Goal: Navigation & Orientation: Find specific page/section

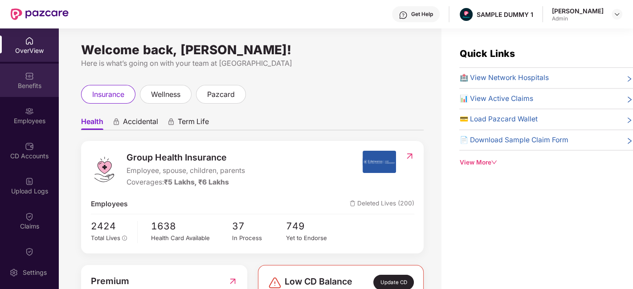
click at [27, 86] on div "Benefits" at bounding box center [29, 86] width 59 height 9
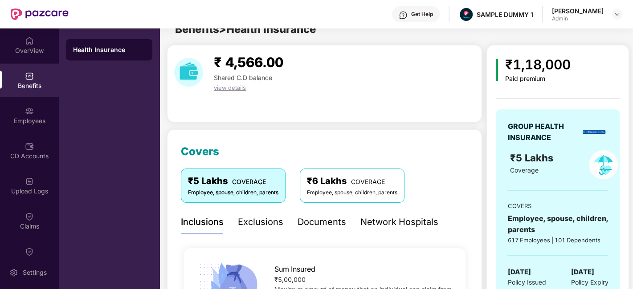
scroll to position [65, 0]
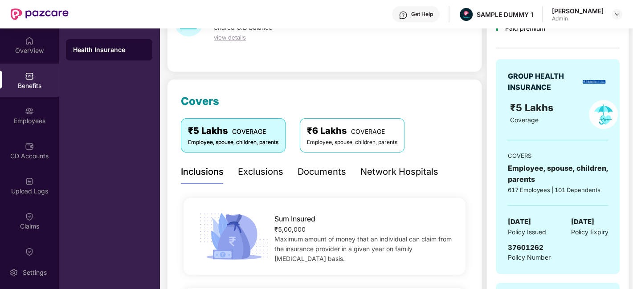
click at [259, 172] on div "Exclusions" at bounding box center [260, 172] width 45 height 14
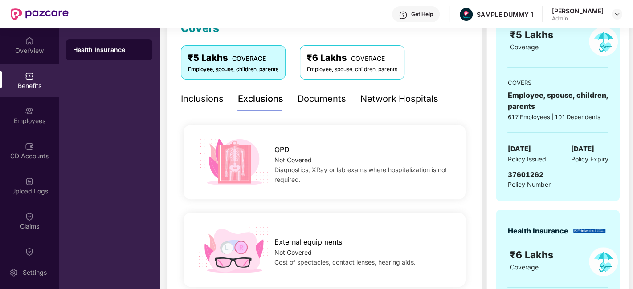
scroll to position [137, 0]
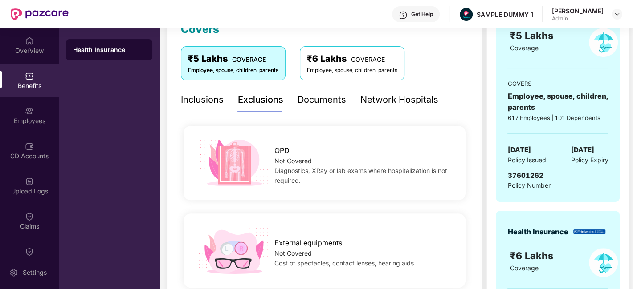
click at [312, 102] on div "Documents" at bounding box center [322, 100] width 49 height 14
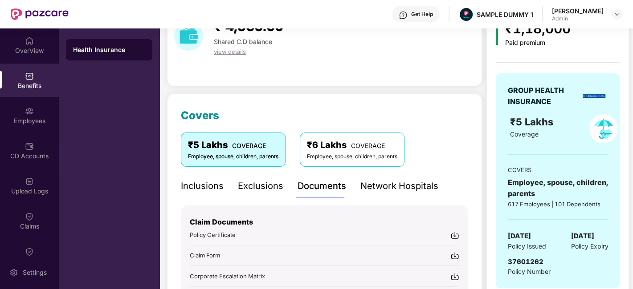
scroll to position [50, 0]
click at [21, 121] on div "Employees" at bounding box center [29, 121] width 59 height 9
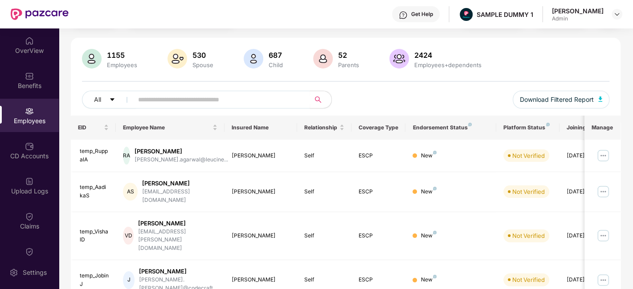
scroll to position [0, 0]
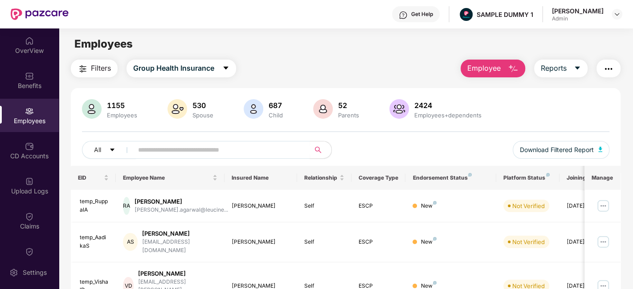
click at [476, 72] on span "Employee" at bounding box center [483, 68] width 33 height 11
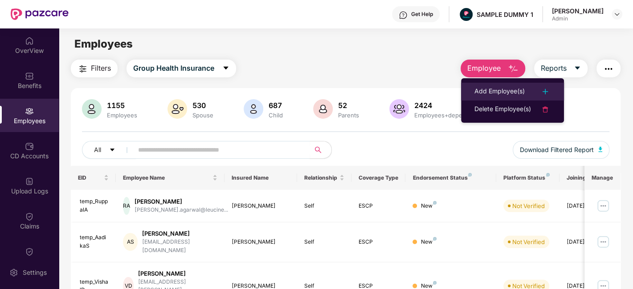
click at [482, 86] on div "Add Employee(s)" at bounding box center [499, 91] width 50 height 11
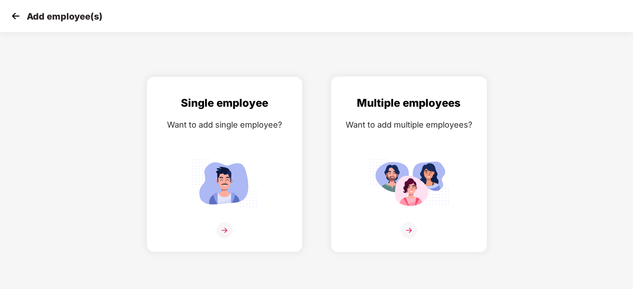
click at [380, 117] on div "Multiple employees Want to add multiple employees?" at bounding box center [408, 172] width 137 height 155
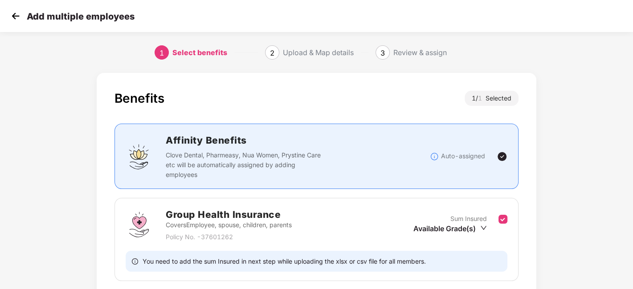
scroll to position [69, 0]
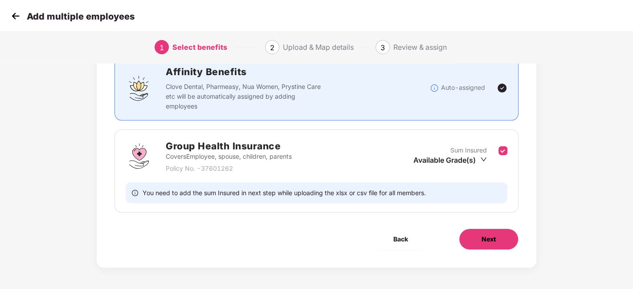
click at [502, 245] on button "Next" at bounding box center [489, 239] width 60 height 21
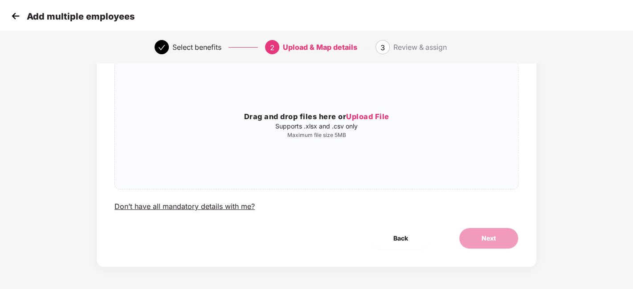
scroll to position [0, 0]
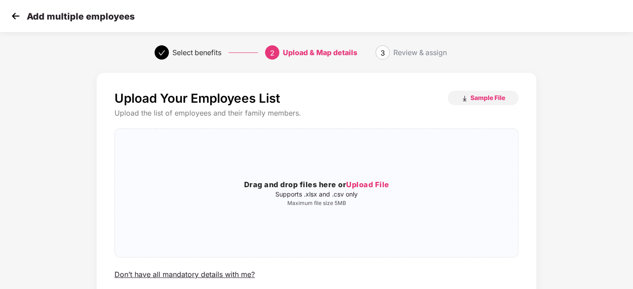
click at [11, 15] on img at bounding box center [15, 15] width 13 height 13
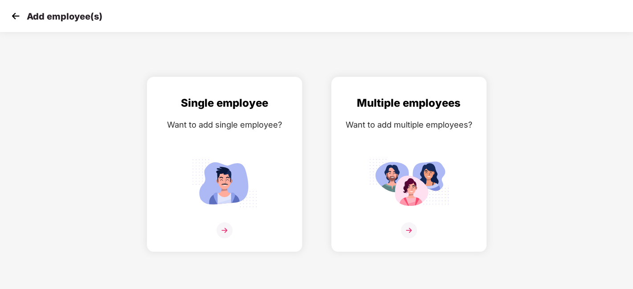
click at [12, 12] on img at bounding box center [15, 15] width 13 height 13
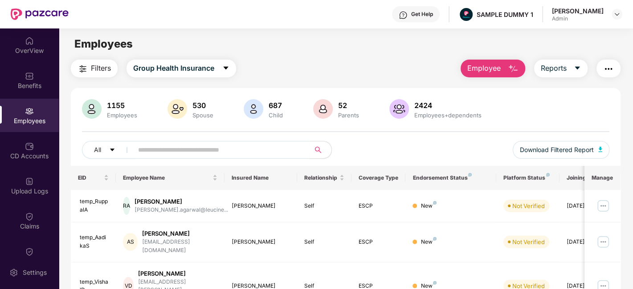
click at [485, 69] on span "Employee" at bounding box center [483, 68] width 33 height 11
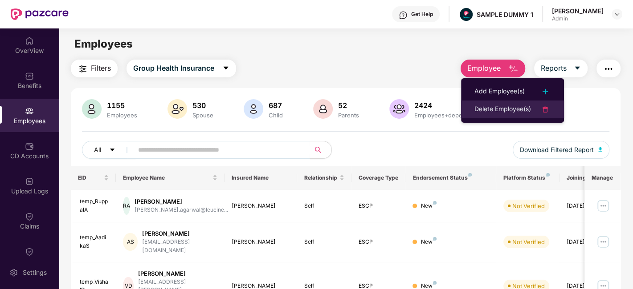
click at [491, 103] on li "Delete Employee(s)" at bounding box center [512, 110] width 103 height 18
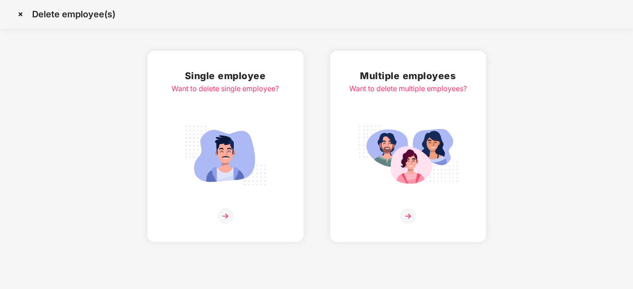
click at [242, 82] on h2 "Single employee" at bounding box center [224, 76] width 107 height 15
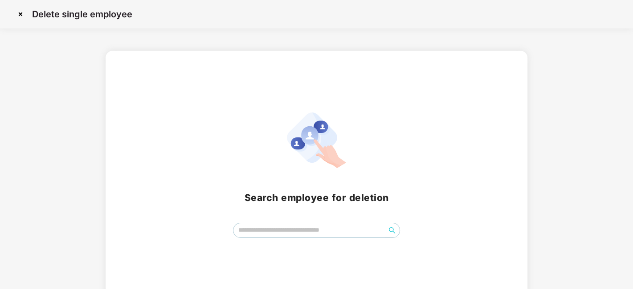
click at [23, 12] on img at bounding box center [20, 14] width 14 height 14
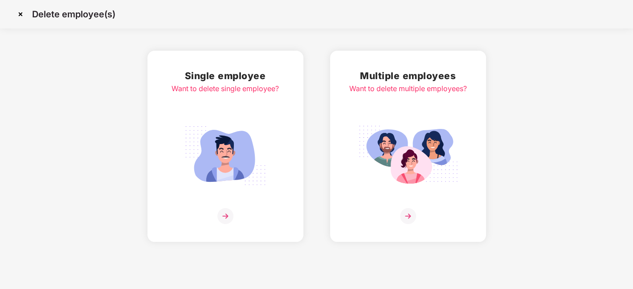
click at [385, 117] on div "Multiple employees Want to delete multiple employees?" at bounding box center [408, 147] width 118 height 156
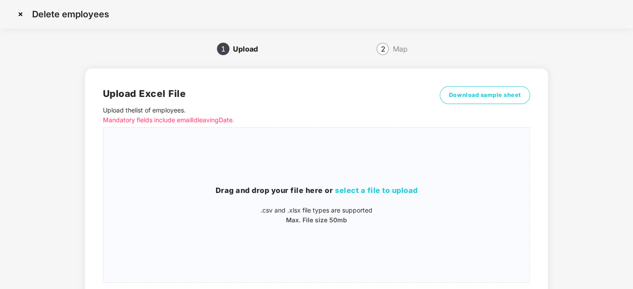
click at [22, 16] on img at bounding box center [20, 14] width 14 height 14
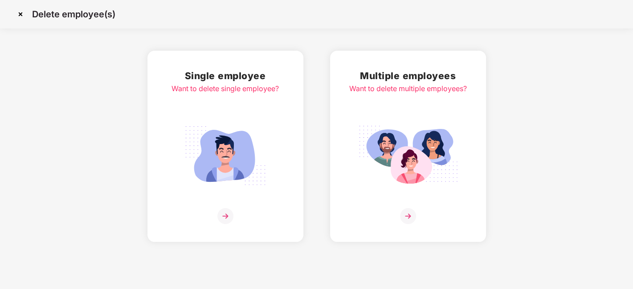
click at [22, 16] on img at bounding box center [20, 14] width 14 height 14
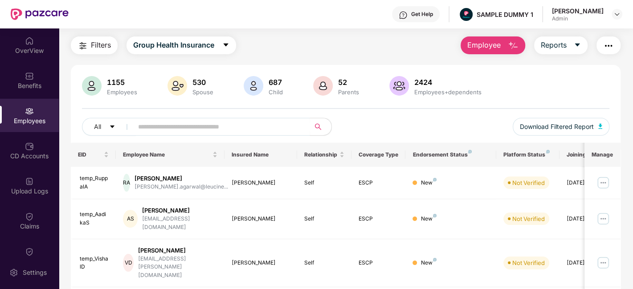
scroll to position [24, 0]
click at [565, 48] on span "Reports" at bounding box center [554, 44] width 26 height 11
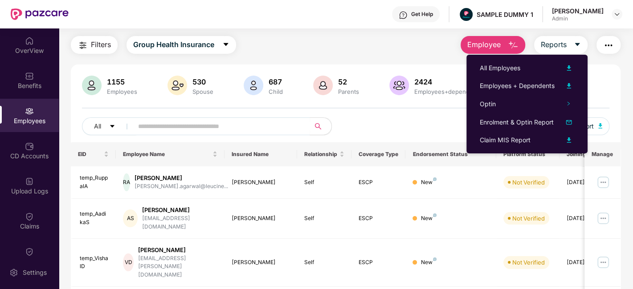
click at [608, 41] on img "button" at bounding box center [608, 45] width 11 height 11
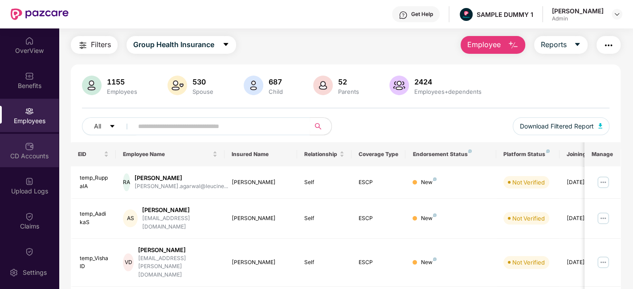
click at [24, 156] on div "CD Accounts" at bounding box center [29, 156] width 59 height 9
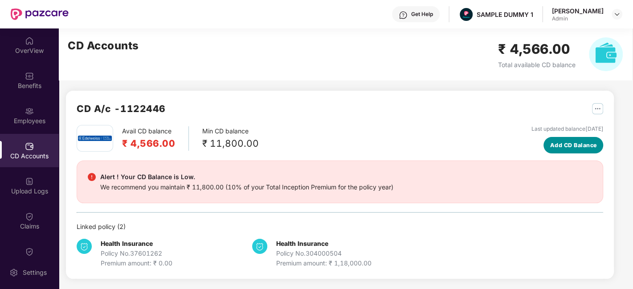
click at [589, 147] on span "Add CD Balance" at bounding box center [573, 145] width 47 height 9
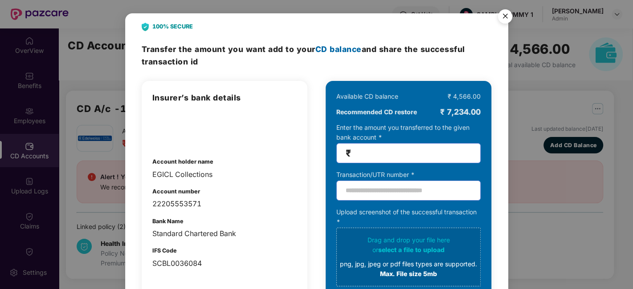
click at [503, 16] on img "Close" at bounding box center [505, 17] width 25 height 25
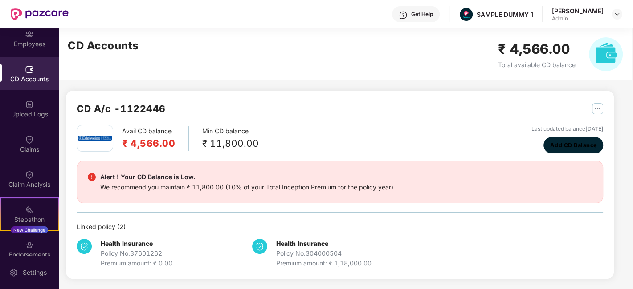
scroll to position [85, 0]
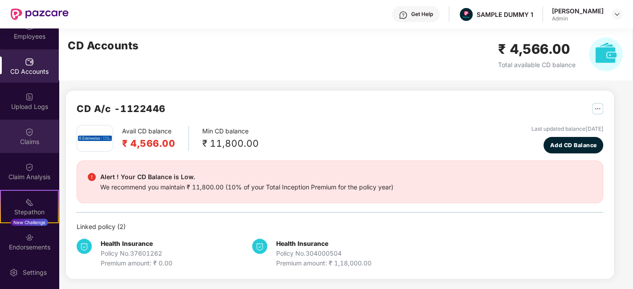
click at [25, 132] on img at bounding box center [29, 132] width 9 height 9
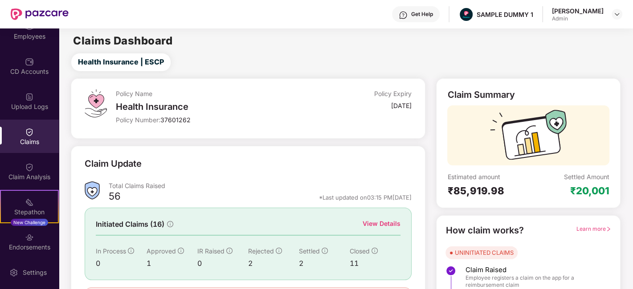
scroll to position [58, 0]
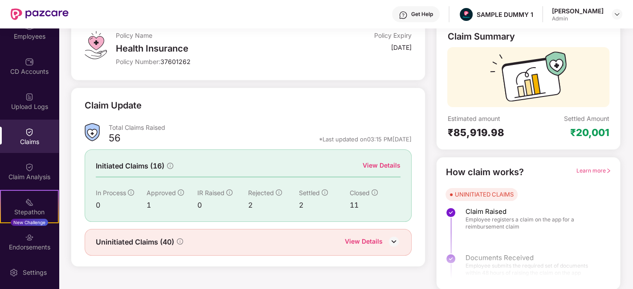
click at [365, 166] on div "View Details" at bounding box center [382, 166] width 38 height 10
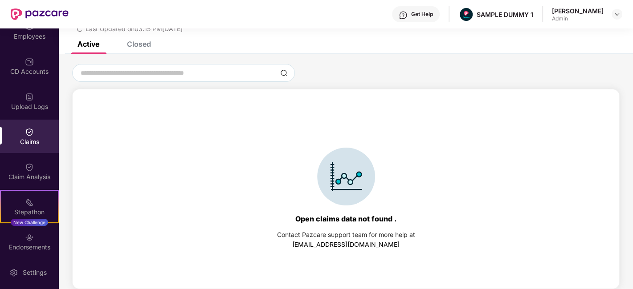
scroll to position [38, 0]
click at [138, 46] on div "Closed" at bounding box center [139, 44] width 24 height 9
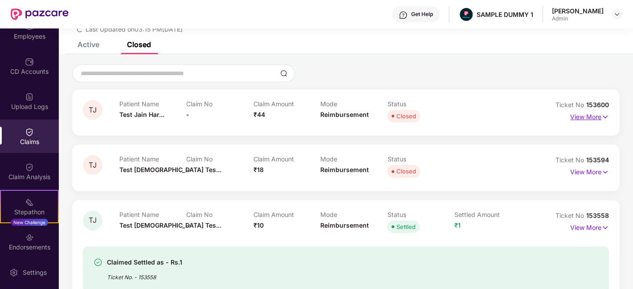
click at [593, 115] on p "View More" at bounding box center [589, 116] width 39 height 12
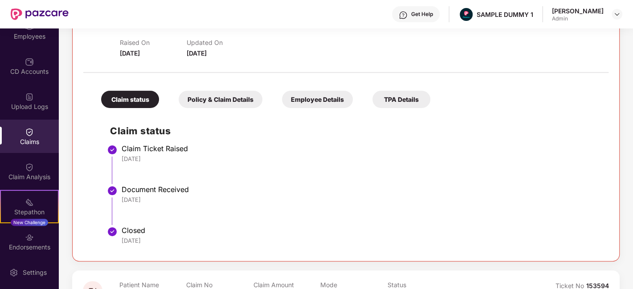
scroll to position [134, 0]
click at [0, 170] on div "Claim Analysis" at bounding box center [29, 171] width 59 height 33
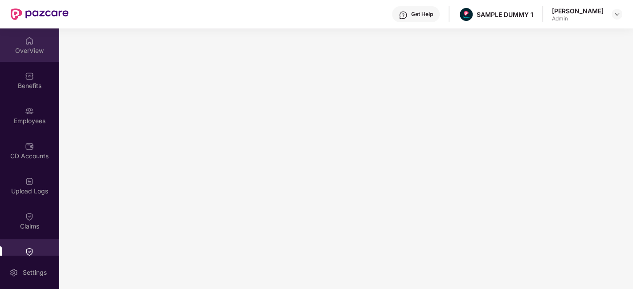
click at [25, 57] on div "OverView" at bounding box center [29, 45] width 59 height 33
